Goal: Task Accomplishment & Management: Complete application form

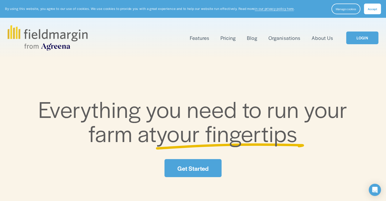
click at [362, 41] on link "LOGIN" at bounding box center [362, 37] width 32 height 13
click at [360, 39] on link "LOGIN" at bounding box center [362, 37] width 32 height 13
click at [360, 40] on link "LOGIN" at bounding box center [362, 37] width 32 height 13
